Goal: Task Accomplishment & Management: Manage account settings

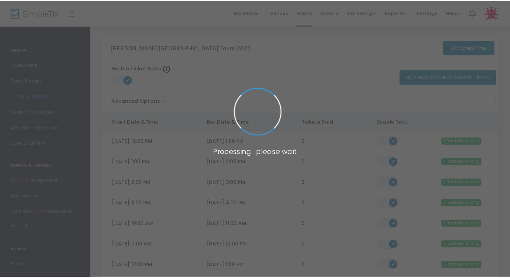
scroll to position [22, 0]
